Goal: Transaction & Acquisition: Purchase product/service

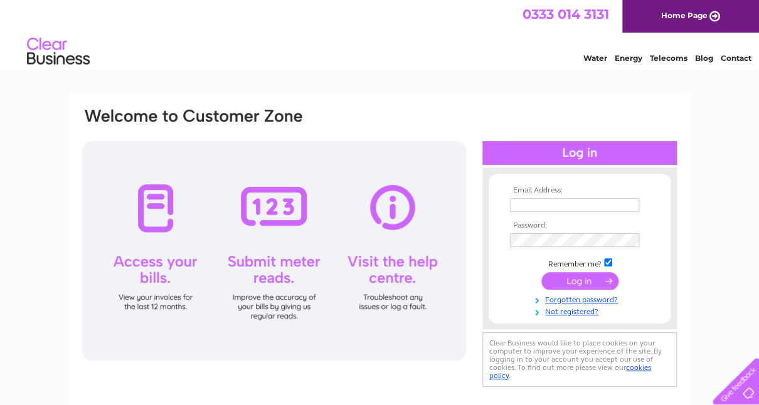
scroll to position [45, 0]
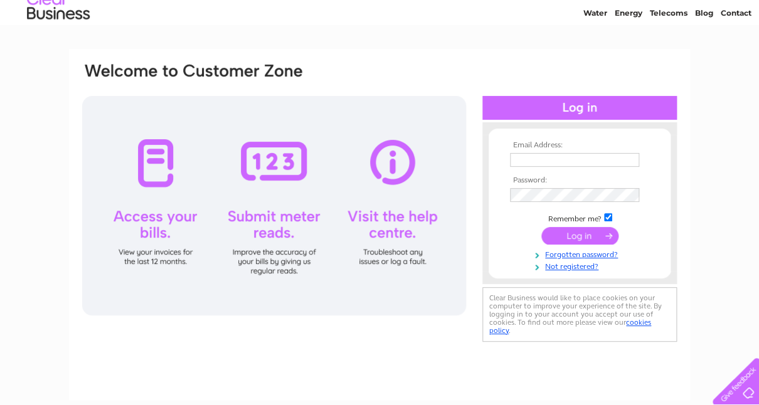
click at [585, 153] on input "text" at bounding box center [574, 160] width 129 height 14
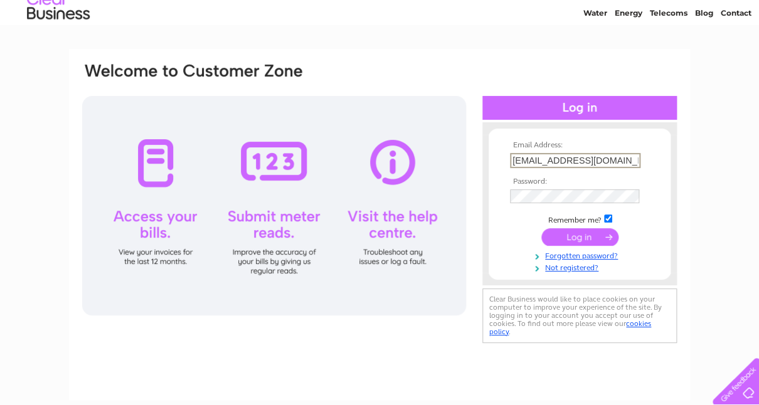
scroll to position [0, 4]
type input "williammalcolmgibbs@gmail.com"
click at [541, 228] on input "submit" at bounding box center [579, 237] width 77 height 18
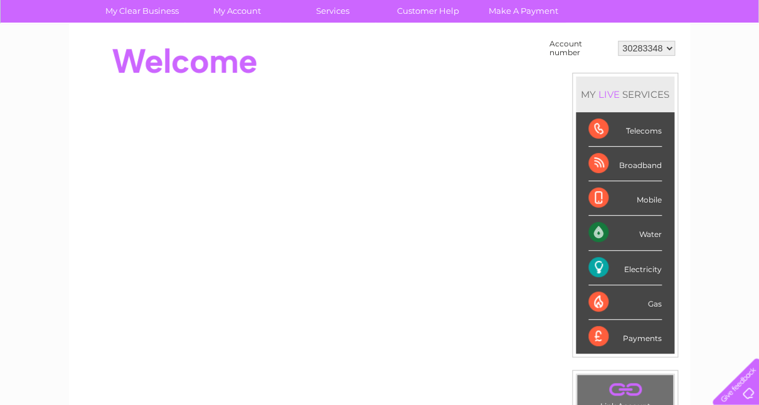
scroll to position [111, 0]
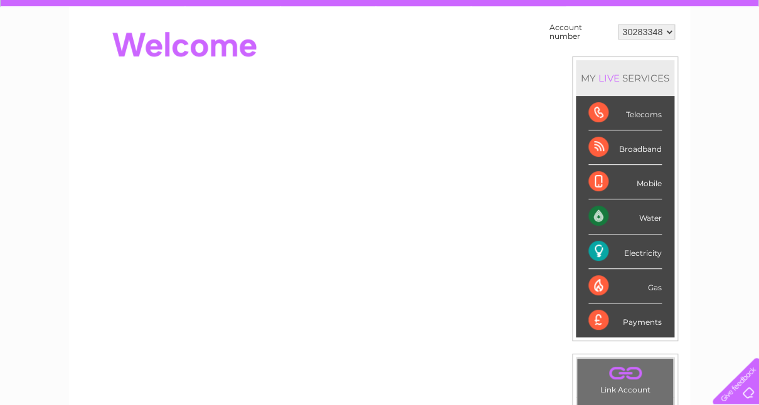
click at [637, 319] on div "Payments" at bounding box center [624, 321] width 73 height 34
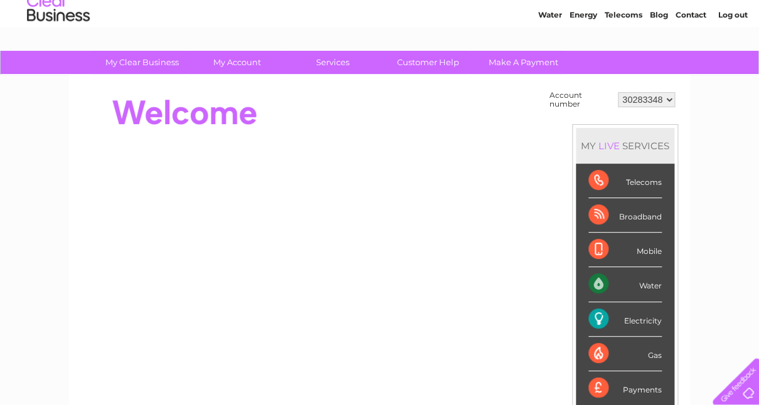
scroll to position [0, 0]
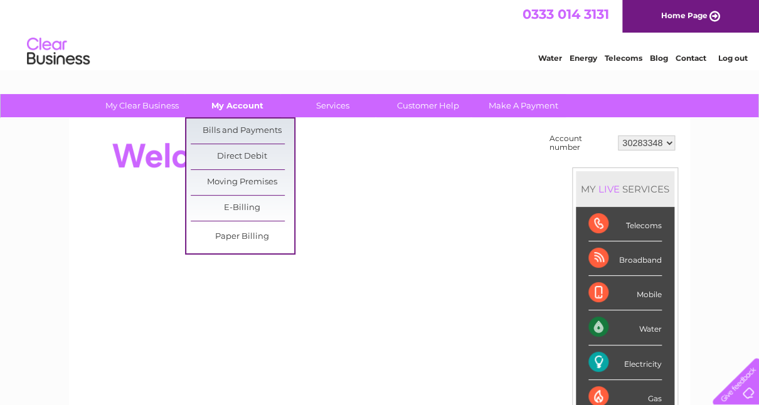
click at [233, 100] on link "My Account" at bounding box center [238, 105] width 104 height 23
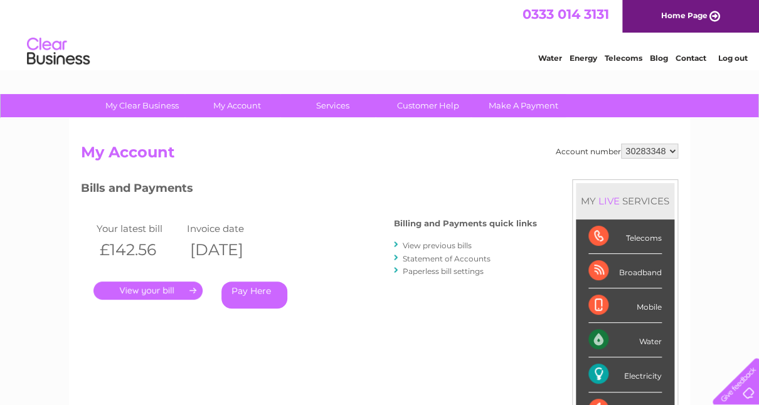
click at [250, 292] on link "Pay Here" at bounding box center [254, 295] width 66 height 27
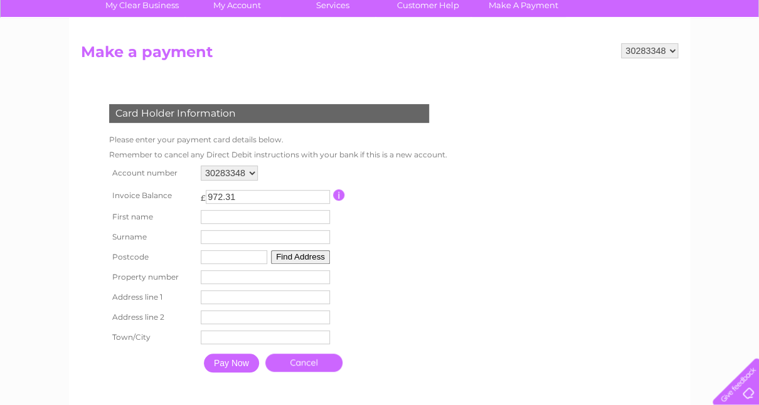
scroll to position [170, 0]
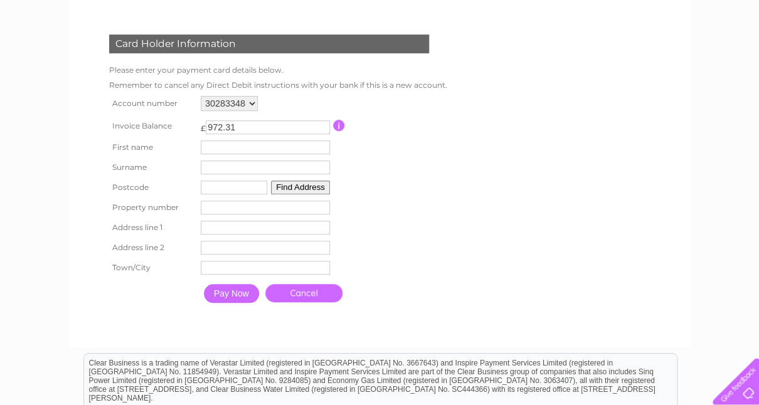
click at [230, 148] on input "text" at bounding box center [265, 148] width 129 height 14
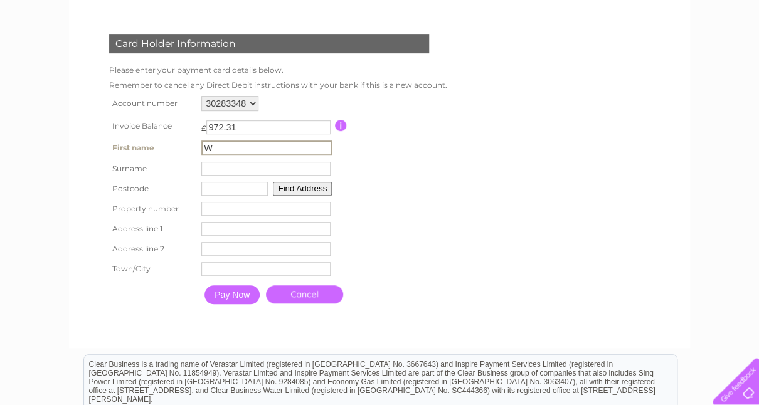
type input "[PERSON_NAME]"
type input "NP8 1LR"
type input "The Barn Cyffredin Lane Llangynidr"
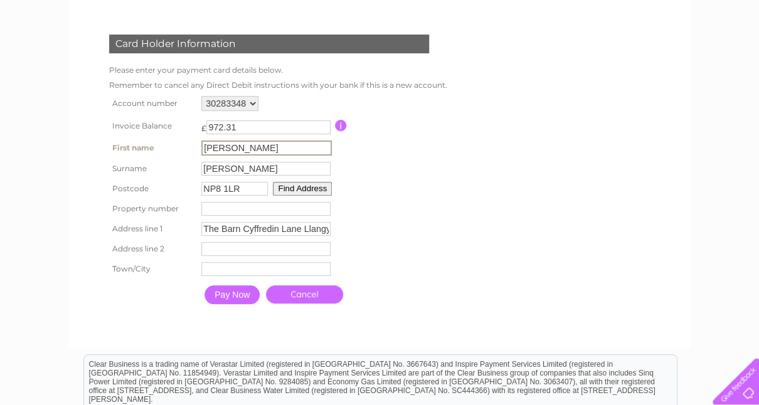
type input "Crickhowell"
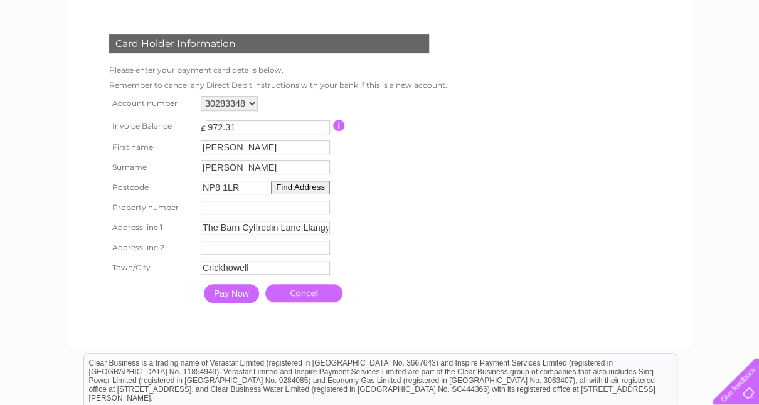
click at [234, 300] on input "Pay Now" at bounding box center [231, 293] width 55 height 19
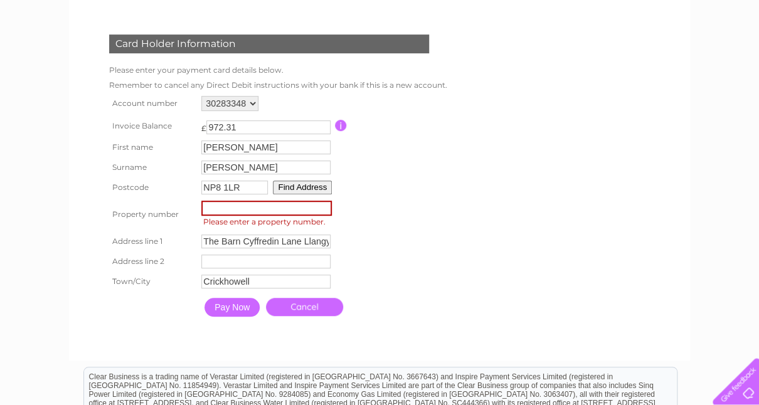
click at [240, 212] on input "number" at bounding box center [266, 208] width 130 height 15
type input "-1"
click at [327, 210] on input "-1" at bounding box center [266, 208] width 130 height 15
click at [243, 314] on input "Pay Now" at bounding box center [232, 307] width 55 height 19
click at [300, 186] on button "Find Address" at bounding box center [302, 188] width 59 height 14
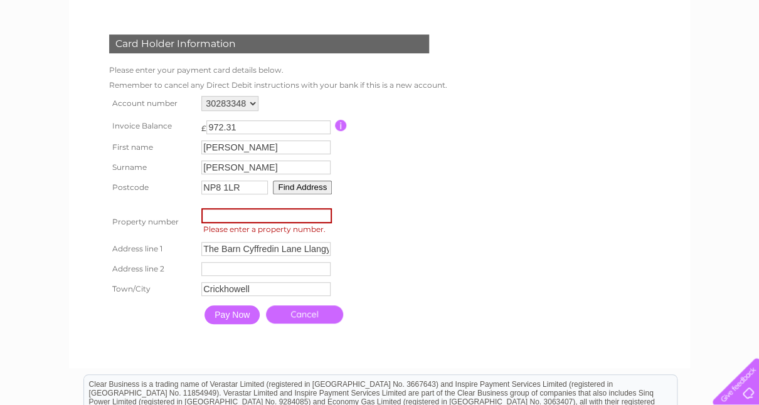
click at [272, 212] on input "number" at bounding box center [266, 215] width 130 height 15
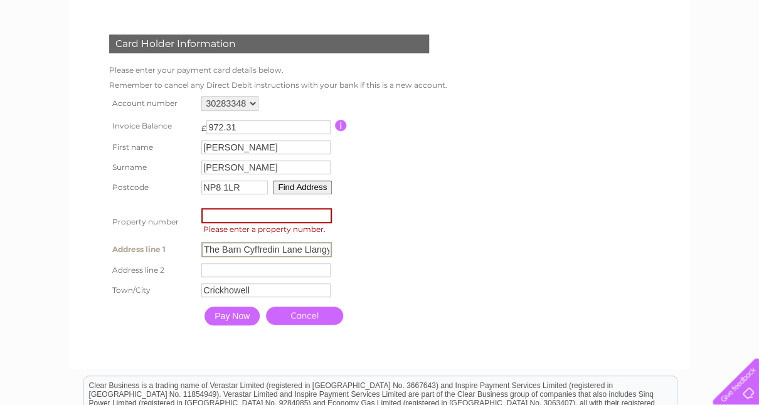
click at [245, 253] on input "The Barn Cyffredin Lane Llangynidr" at bounding box center [266, 249] width 130 height 15
click at [226, 321] on input "Pay Now" at bounding box center [232, 316] width 55 height 19
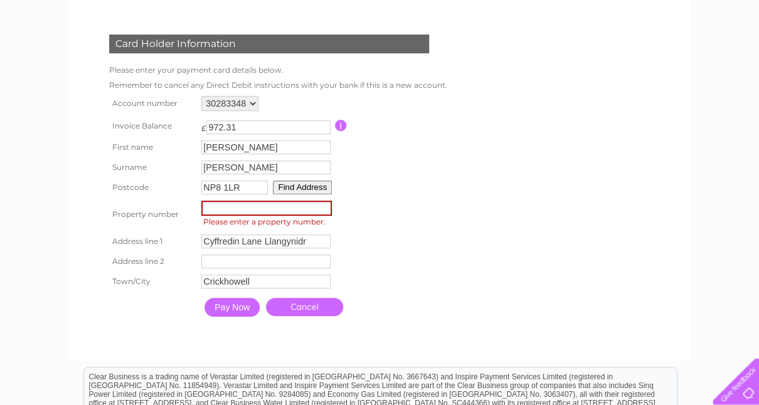
click at [322, 213] on input "number" at bounding box center [266, 208] width 130 height 15
click at [322, 208] on input "number" at bounding box center [266, 208] width 130 height 15
click at [322, 210] on input "number" at bounding box center [266, 208] width 130 height 15
click at [314, 224] on span "Please enter a property number." at bounding box center [268, 222] width 134 height 13
click at [314, 223] on span "Please enter a property number." at bounding box center [268, 222] width 134 height 13
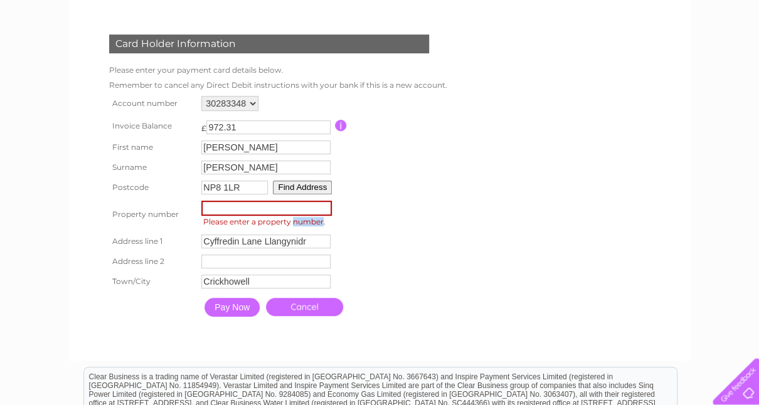
click at [314, 223] on span "Please enter a property number." at bounding box center [268, 222] width 134 height 13
click at [380, 279] on table "Account number 30283348 Invoice Balance £ 972.31 First name William Surname" at bounding box center [277, 208] width 342 height 230
click at [201, 300] on td "Pay Now Cancel" at bounding box center [323, 307] width 250 height 31
click at [223, 311] on input "Pay Now" at bounding box center [232, 307] width 55 height 19
click at [294, 220] on span "Please enter a property number." at bounding box center [268, 222] width 134 height 13
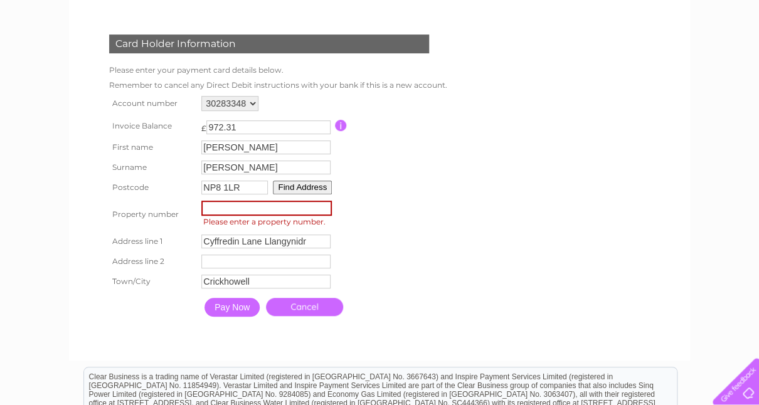
click at [326, 211] on input "number" at bounding box center [266, 208] width 130 height 15
click at [318, 221] on span "Please enter a property number." at bounding box center [268, 222] width 134 height 13
click at [291, 211] on input "number" at bounding box center [266, 208] width 130 height 15
click at [239, 316] on input "Pay Now" at bounding box center [232, 307] width 55 height 19
click at [239, 311] on input "Pay Now" at bounding box center [232, 307] width 55 height 19
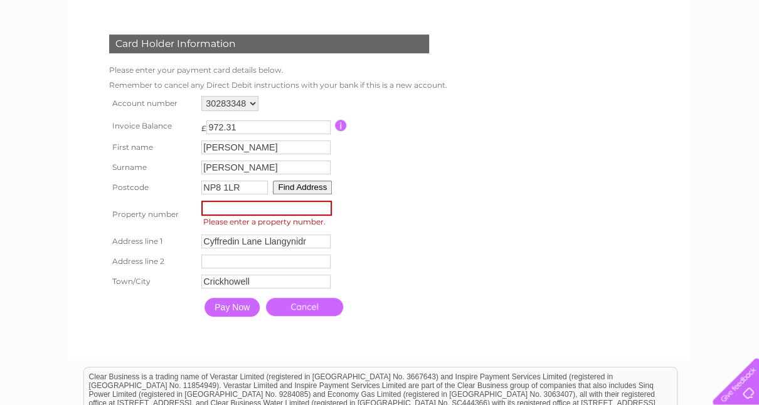
click at [235, 310] on input "Pay Now" at bounding box center [232, 307] width 55 height 19
click at [326, 210] on input "number" at bounding box center [266, 208] width 130 height 15
click at [309, 210] on input "number" at bounding box center [266, 208] width 130 height 15
click at [290, 189] on button "Find Address" at bounding box center [302, 188] width 59 height 14
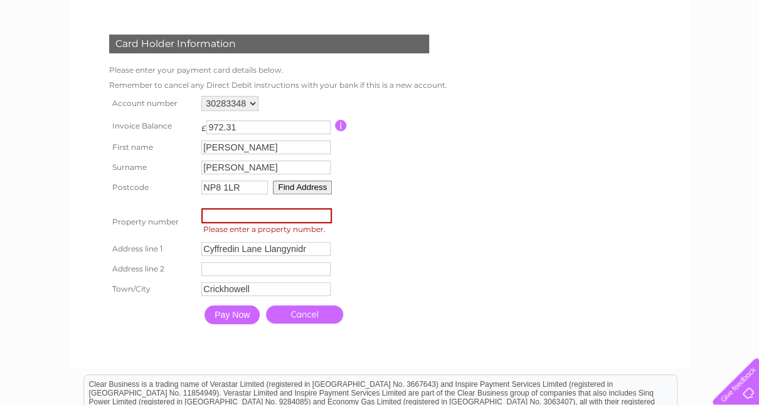
click at [290, 218] on input "number" at bounding box center [266, 215] width 130 height 15
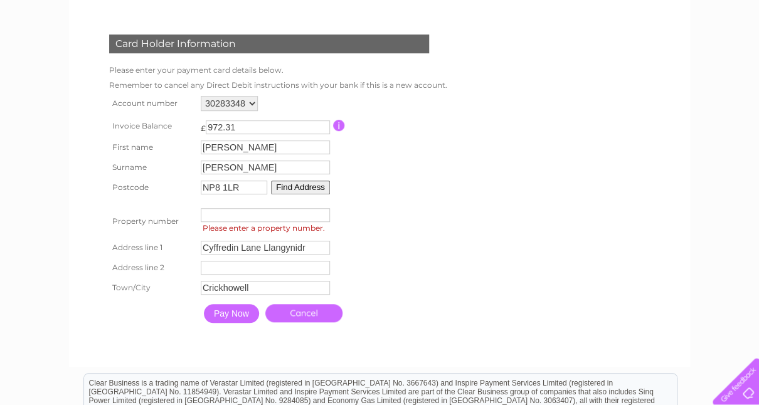
click at [296, 185] on button "Find Address" at bounding box center [300, 188] width 59 height 14
click at [305, 250] on input "Cyffredin Lane Llangynidr" at bounding box center [265, 248] width 129 height 14
click at [264, 247] on input "Cyffredin Lane Llangynidr" at bounding box center [266, 248] width 130 height 15
type input "Cyffredin Lane"
click at [226, 273] on input "text" at bounding box center [265, 269] width 129 height 14
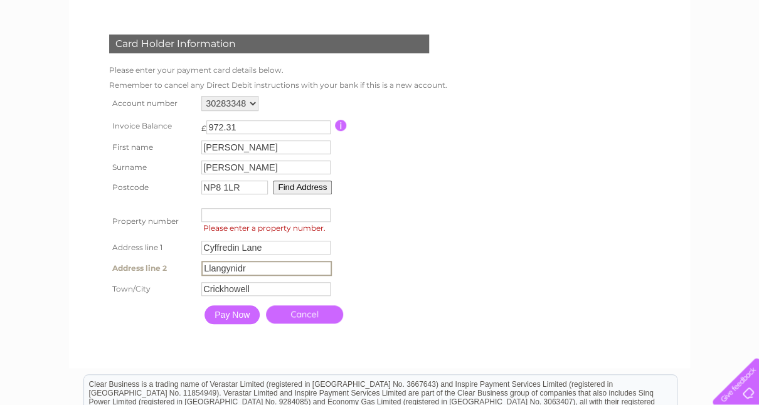
type input "Llangynidr"
click at [238, 311] on input "Pay Now" at bounding box center [232, 315] width 55 height 19
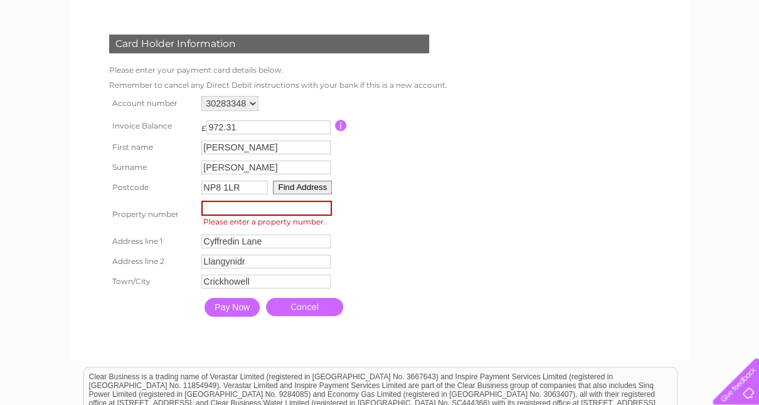
click at [251, 228] on span "Please enter a property number." at bounding box center [268, 222] width 134 height 13
type input "-1"
click at [320, 211] on input "-1" at bounding box center [266, 208] width 130 height 15
click at [312, 207] on input "-1" at bounding box center [266, 208] width 130 height 15
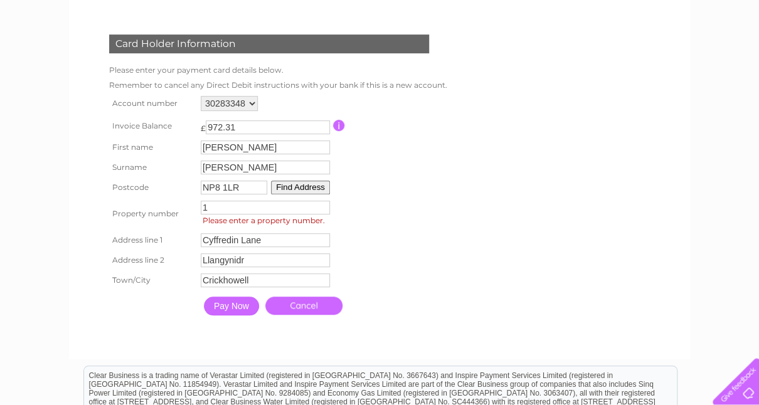
type input "1"
click at [321, 206] on input "1" at bounding box center [265, 208] width 129 height 14
click at [228, 311] on input "Pay Now" at bounding box center [231, 306] width 55 height 19
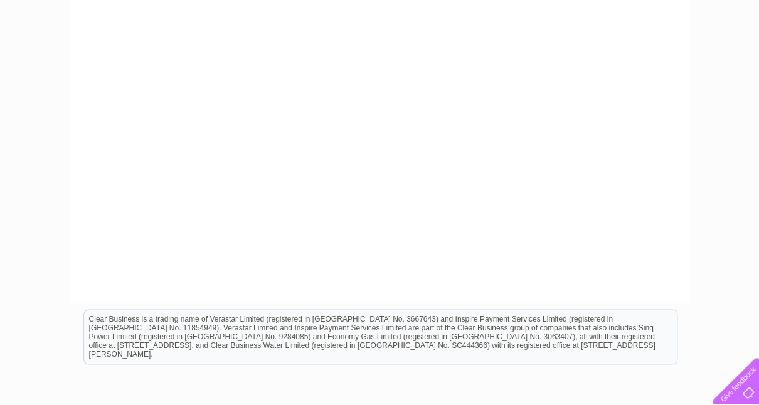
scroll to position [457, 0]
click at [528, 368] on html "Clear Business is a trading name of Verastar Limited (registered in [GEOGRAPHIC…" at bounding box center [379, 342] width 759 height 80
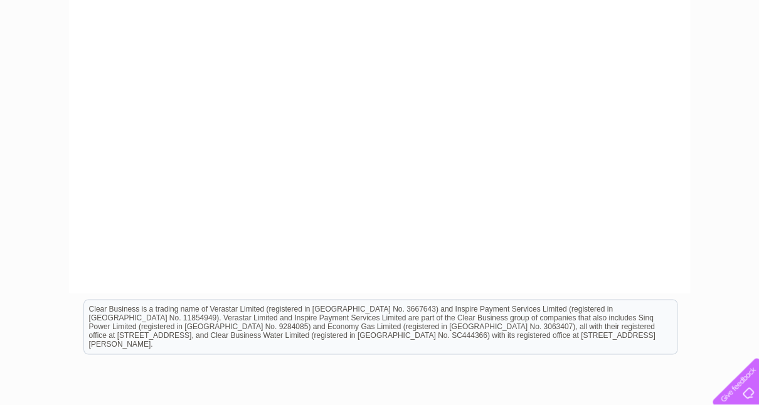
scroll to position [467, 0]
drag, startPoint x: 672, startPoint y: 285, endPoint x: 657, endPoint y: 181, distance: 105.1
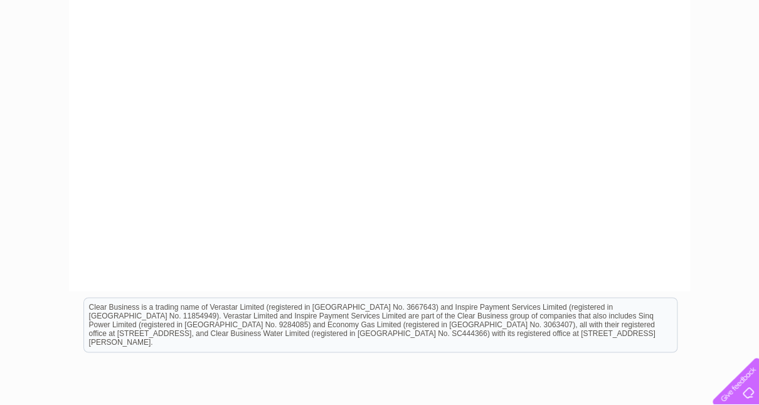
scroll to position [84, 0]
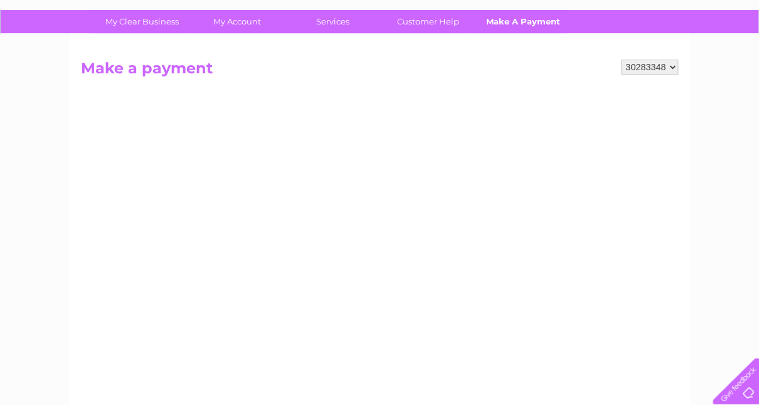
click at [511, 19] on link "Make A Payment" at bounding box center [524, 21] width 104 height 23
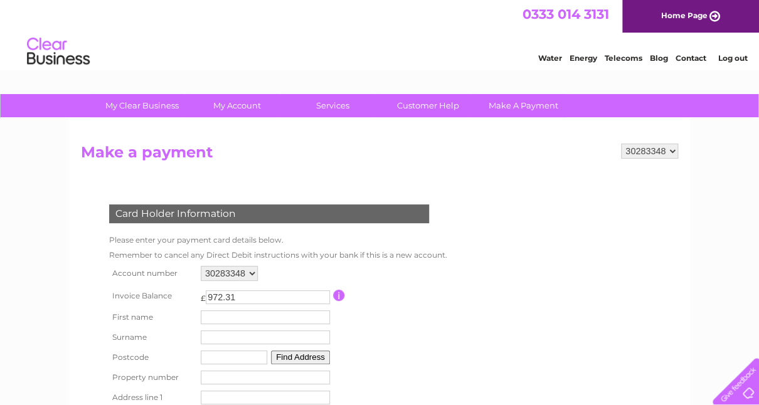
click at [209, 313] on input "text" at bounding box center [265, 318] width 129 height 14
click at [210, 334] on input "text" at bounding box center [265, 339] width 129 height 14
click at [216, 351] on td "Find Address" at bounding box center [266, 359] width 137 height 20
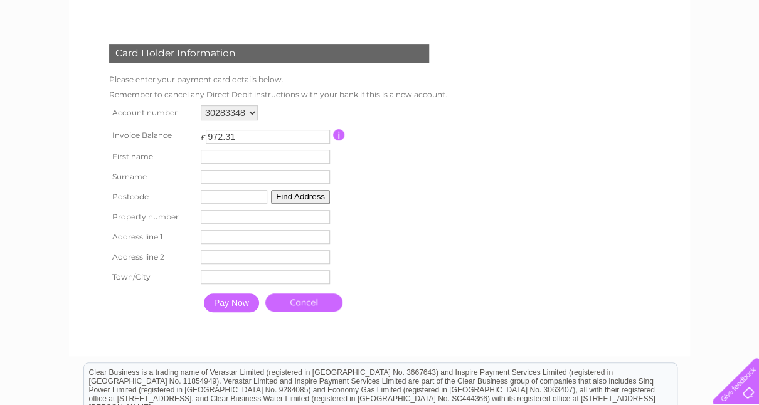
scroll to position [165, 0]
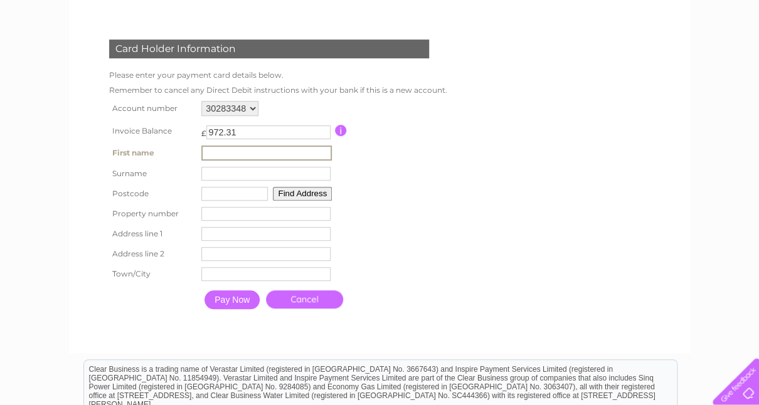
click at [250, 155] on input "text" at bounding box center [266, 153] width 130 height 15
type input "William"
type input "Gibbs"
type input "NP8 1LR"
type input "The Barn Cyffredin Lane Llangynidr"
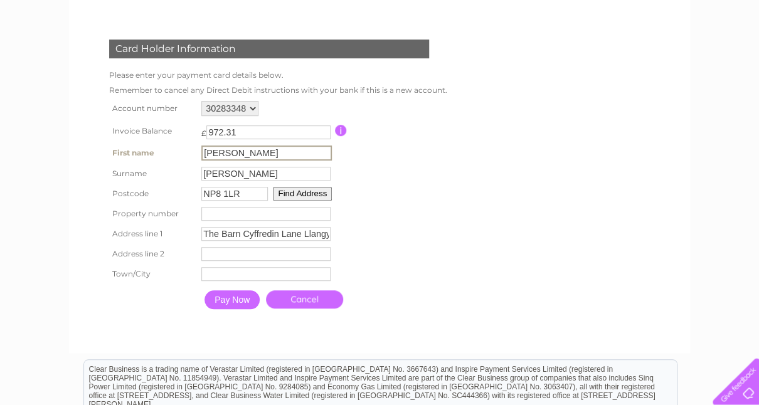
type input "Crickhowell"
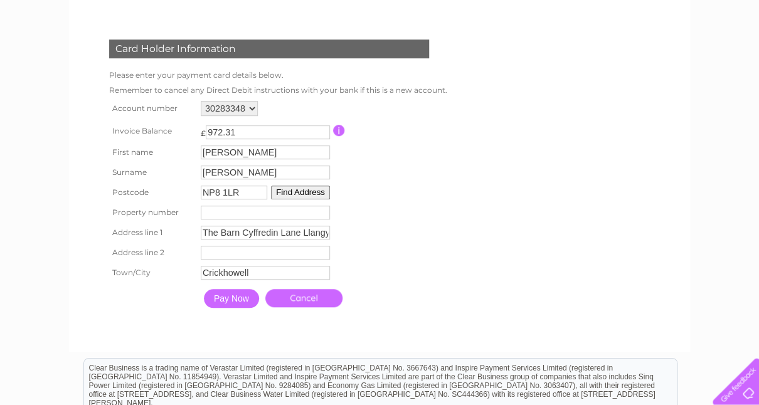
click at [224, 303] on input "Pay Now" at bounding box center [231, 298] width 55 height 19
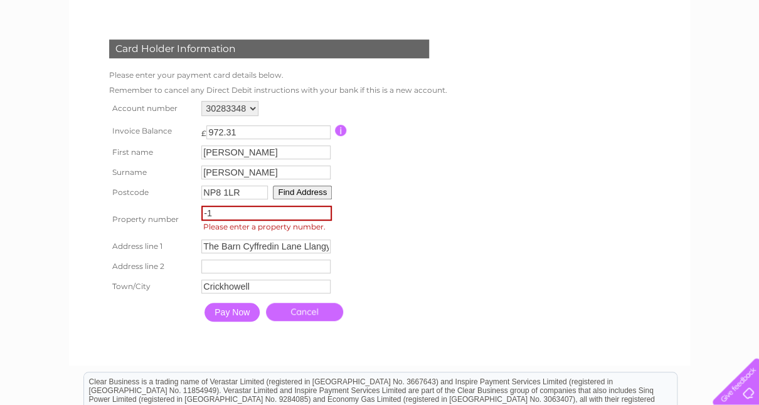
type input "-1"
click at [322, 215] on input "-1" at bounding box center [266, 213] width 130 height 15
click at [248, 214] on input "-1" at bounding box center [266, 213] width 130 height 15
click at [231, 314] on input "Pay Now" at bounding box center [232, 312] width 55 height 19
click at [230, 314] on input "Pay Now" at bounding box center [232, 312] width 55 height 19
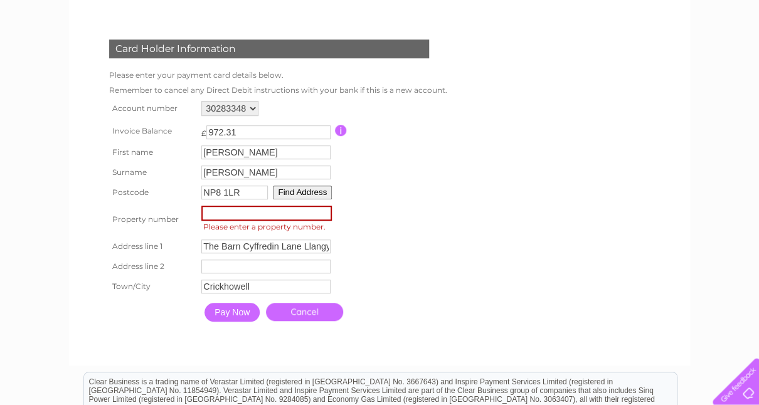
click at [247, 262] on input "text" at bounding box center [265, 267] width 129 height 14
type input "Llangynidr"
click at [224, 317] on input "Pay Now" at bounding box center [232, 312] width 55 height 19
click at [230, 211] on input "number" at bounding box center [266, 213] width 130 height 15
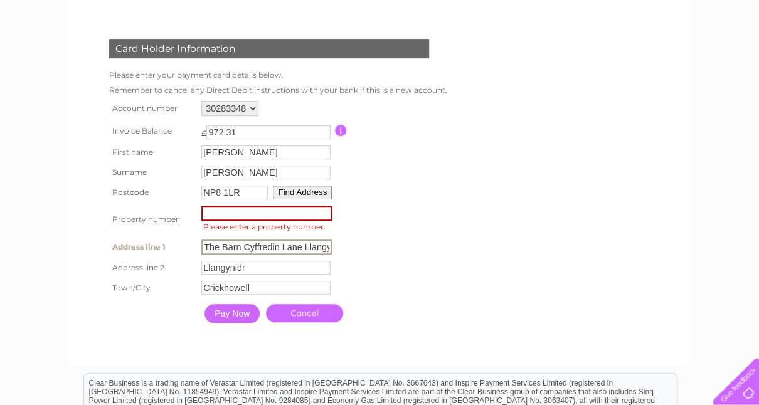
click at [241, 241] on input "The Barn Cyffredin Lane Llangynidr" at bounding box center [266, 247] width 130 height 15
type input "Cyffredin Lane Llangynidr"
click at [226, 309] on input "Pay Now" at bounding box center [232, 313] width 55 height 19
click at [226, 309] on input "Pay Now" at bounding box center [232, 312] width 55 height 19
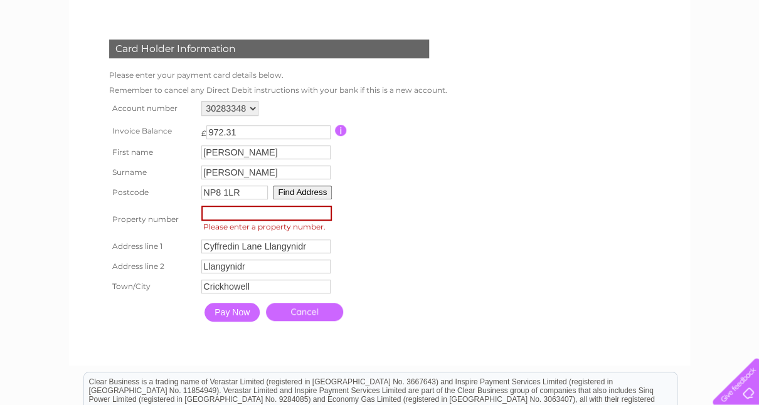
click at [226, 309] on input "Pay Now" at bounding box center [232, 312] width 55 height 19
click at [294, 191] on button "Find Address" at bounding box center [302, 193] width 59 height 14
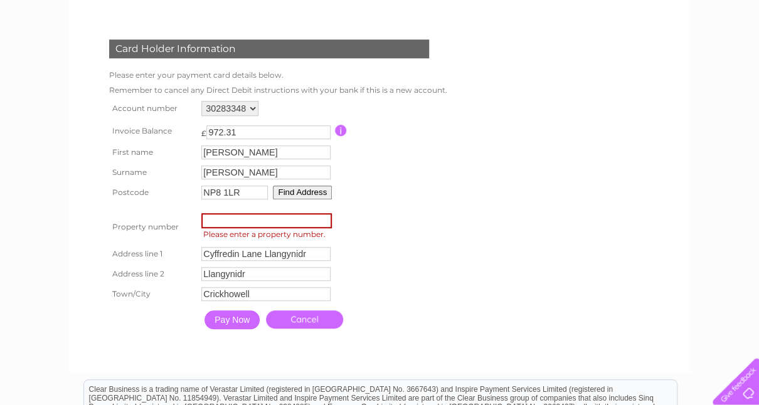
click at [294, 191] on button "Find Address" at bounding box center [302, 193] width 59 height 14
click at [284, 239] on span "Please enter a property number." at bounding box center [268, 234] width 134 height 13
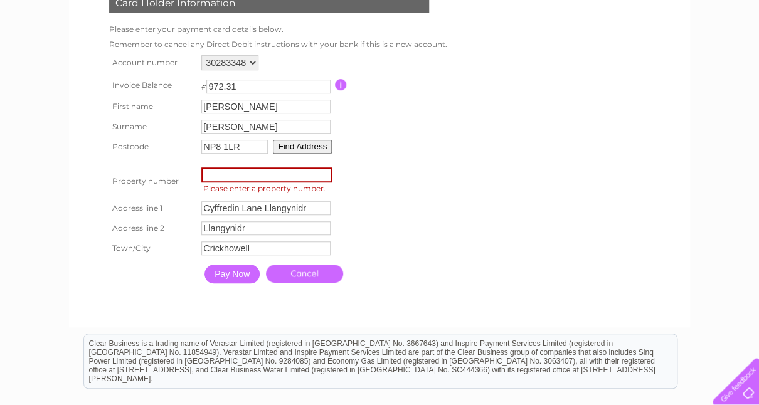
scroll to position [0, 0]
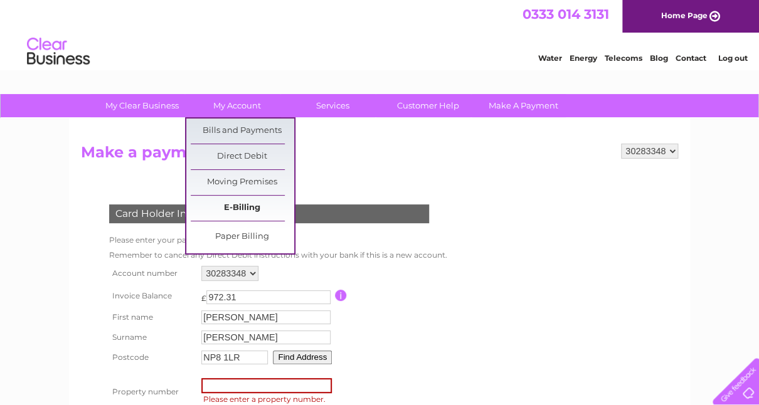
click at [251, 198] on link "E-Billing" at bounding box center [243, 208] width 104 height 25
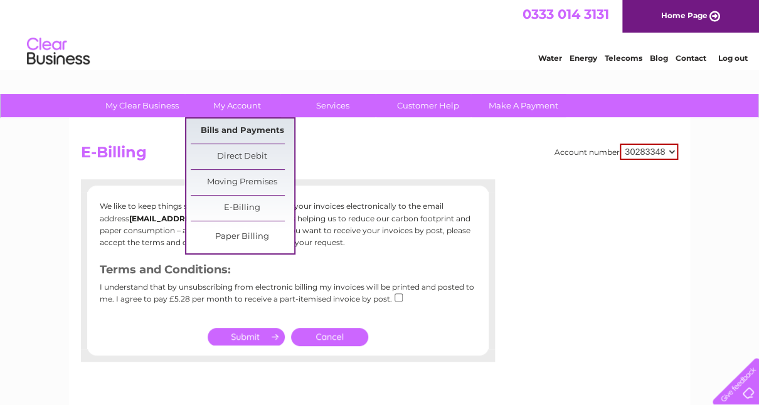
click at [238, 127] on link "Bills and Payments" at bounding box center [243, 131] width 104 height 25
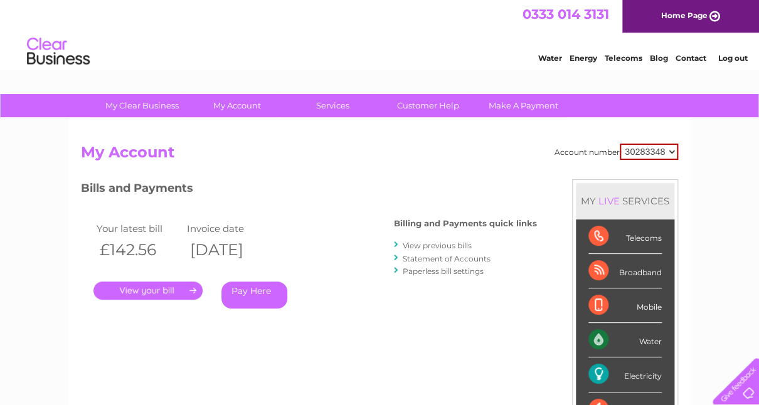
click at [253, 287] on link "Pay Here" at bounding box center [254, 295] width 66 height 27
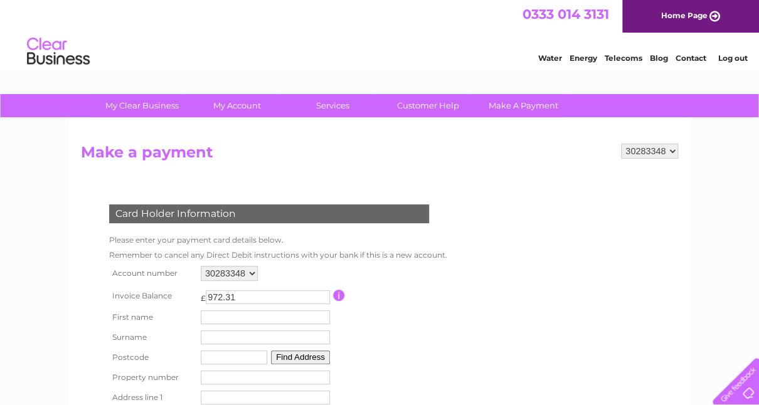
click at [242, 316] on input "text" at bounding box center [265, 318] width 129 height 14
type input "William"
type input "Gibbs"
type input "NP8 1LR"
type input "The Barn Cyffredin Lane Llangynidr"
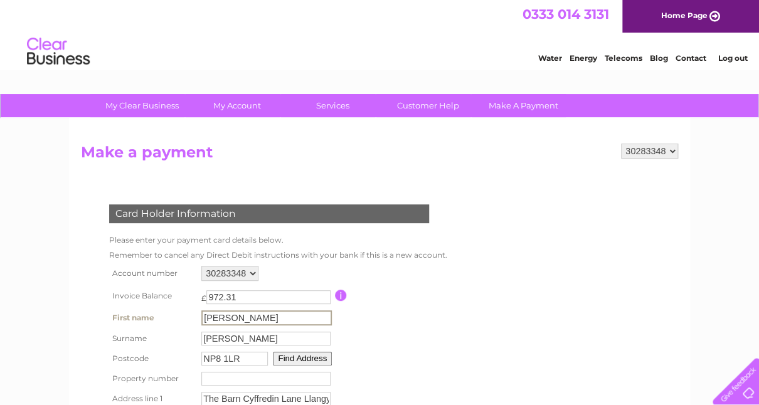
type input "Crickhowell"
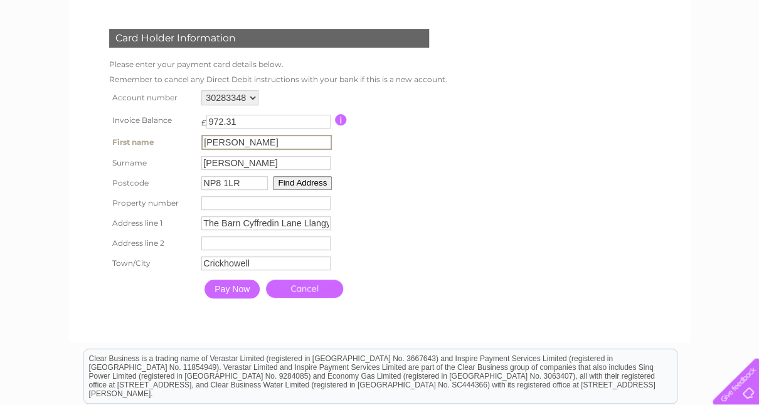
scroll to position [184, 0]
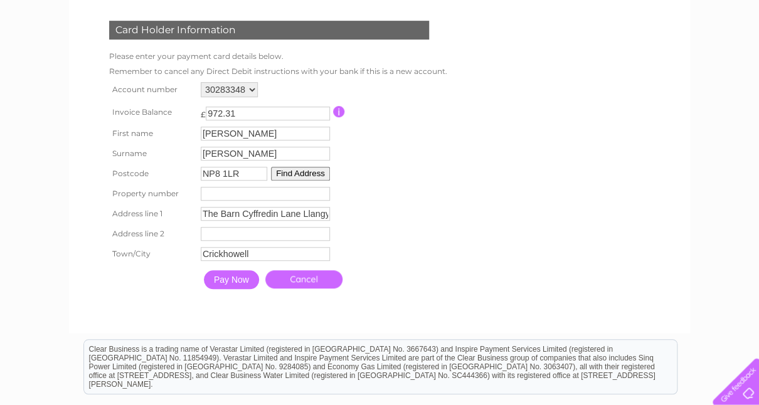
click at [234, 279] on input "Pay Now" at bounding box center [231, 279] width 55 height 19
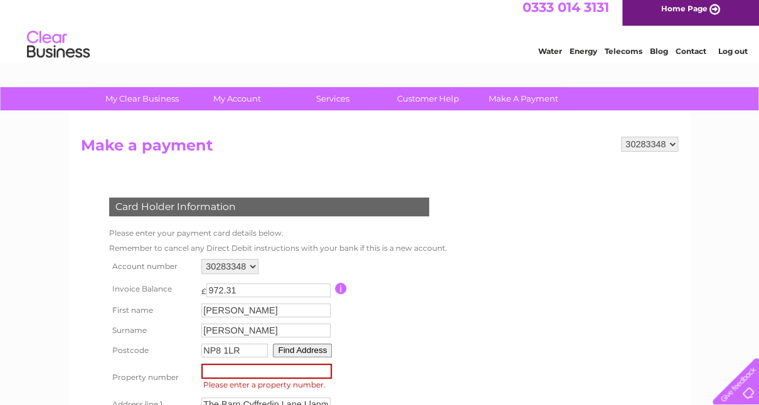
scroll to position [0, 0]
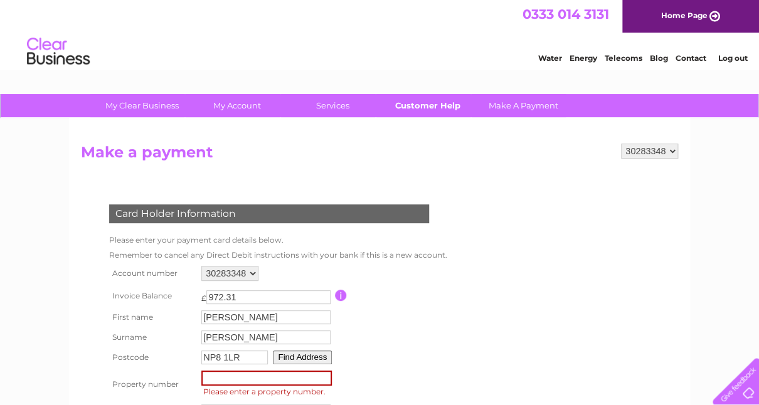
click at [400, 102] on link "Customer Help" at bounding box center [428, 105] width 104 height 23
